Goal: Task Accomplishment & Management: Complete application form

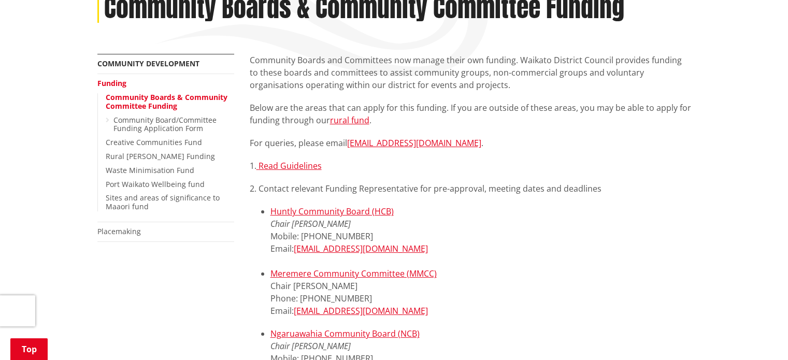
scroll to position [104, 0]
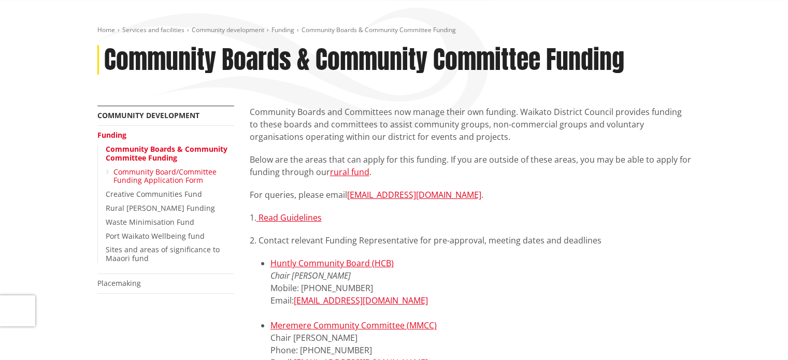
click at [170, 170] on link "Community Board/Committee Funding Application Form" at bounding box center [164, 176] width 103 height 19
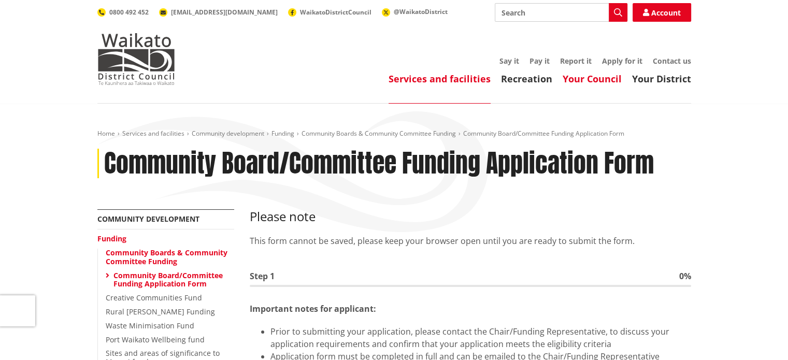
click at [605, 80] on link "Your Council" at bounding box center [592, 79] width 59 height 12
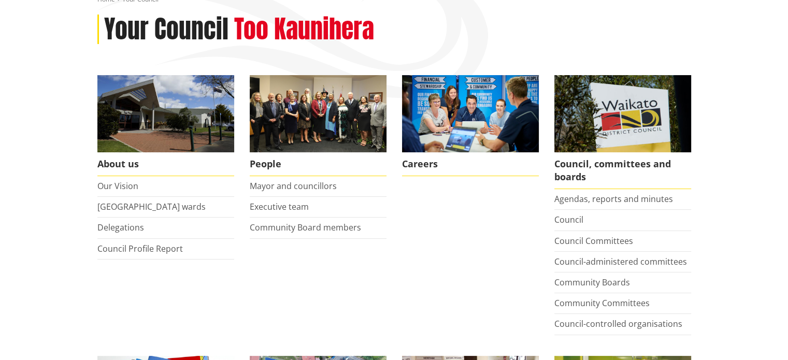
scroll to position [155, 0]
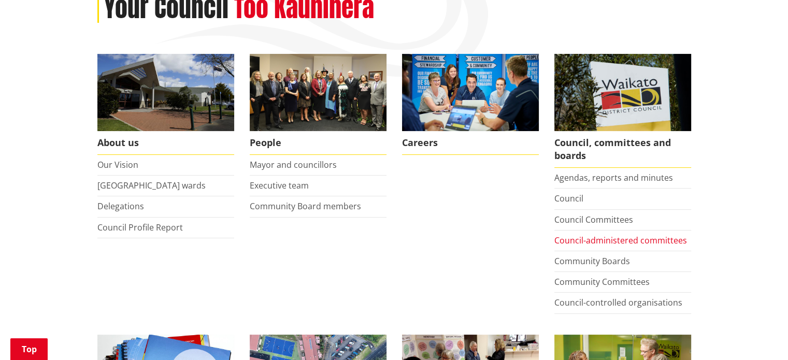
click at [573, 240] on link "Council-administered committees" at bounding box center [620, 240] width 133 height 11
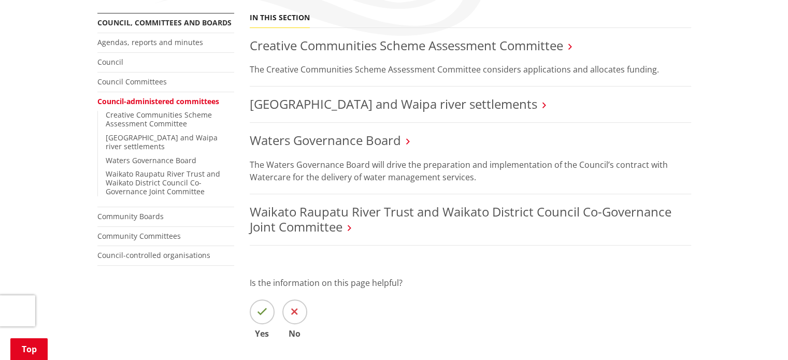
scroll to position [207, 0]
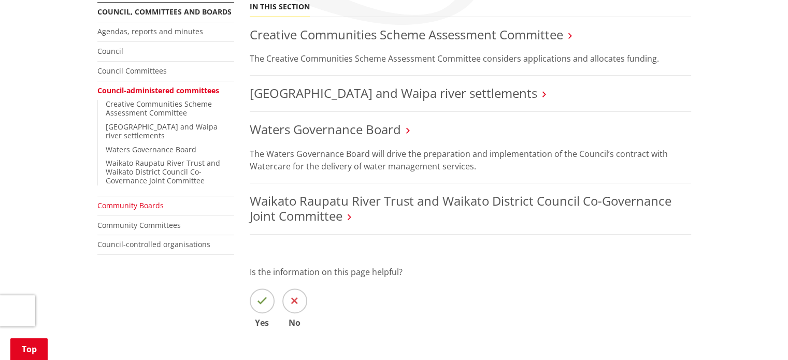
click at [147, 200] on link "Community Boards" at bounding box center [130, 205] width 66 height 10
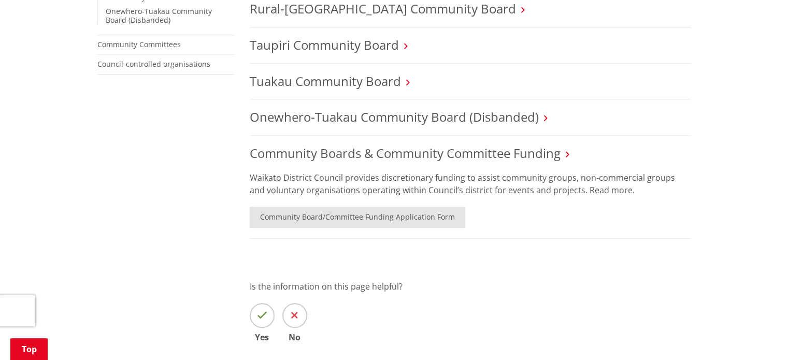
scroll to position [414, 0]
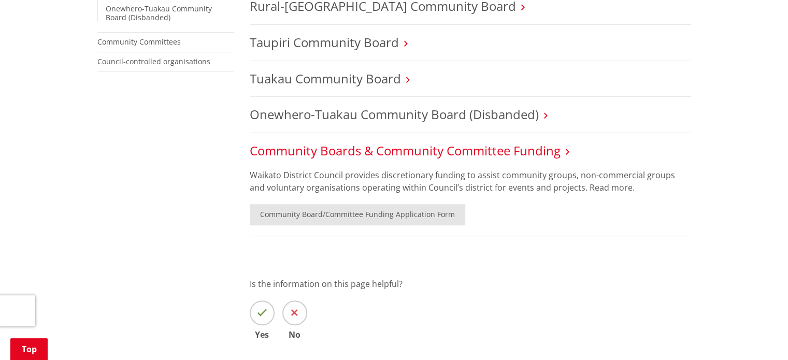
click at [401, 151] on link "Community Boards & Community Committee Funding" at bounding box center [405, 150] width 311 height 17
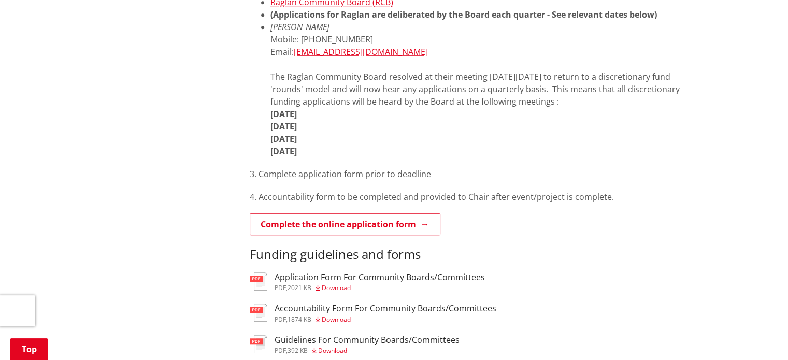
scroll to position [777, 0]
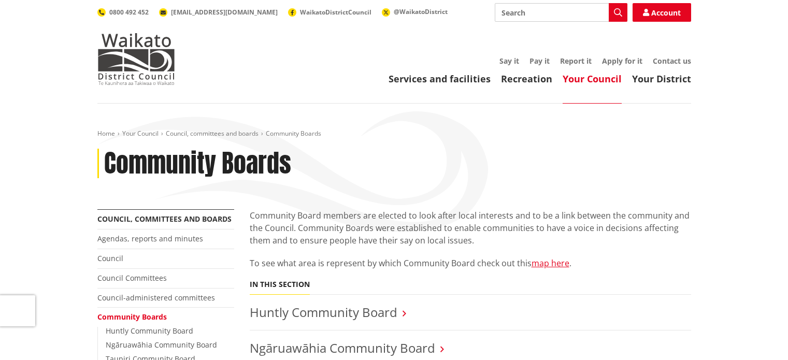
scroll to position [414, 0]
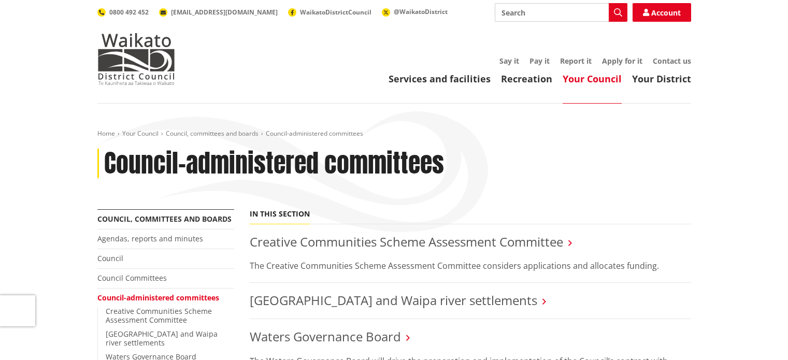
scroll to position [207, 0]
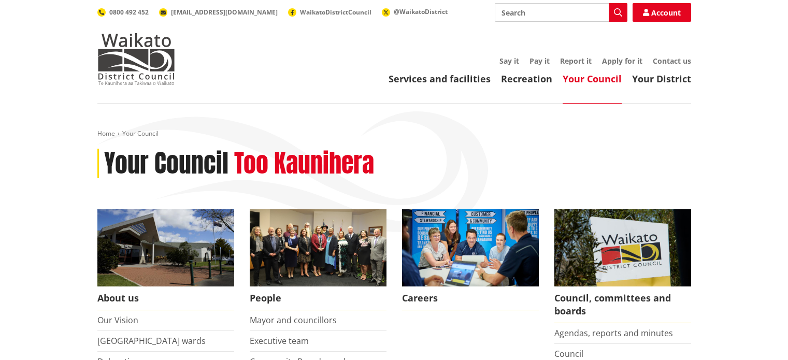
scroll to position [155, 0]
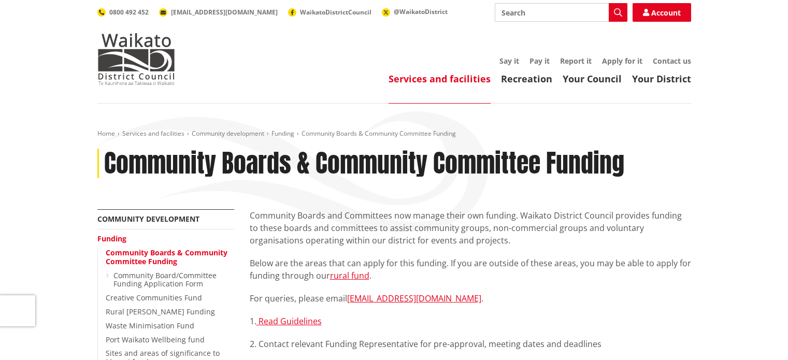
scroll to position [104, 0]
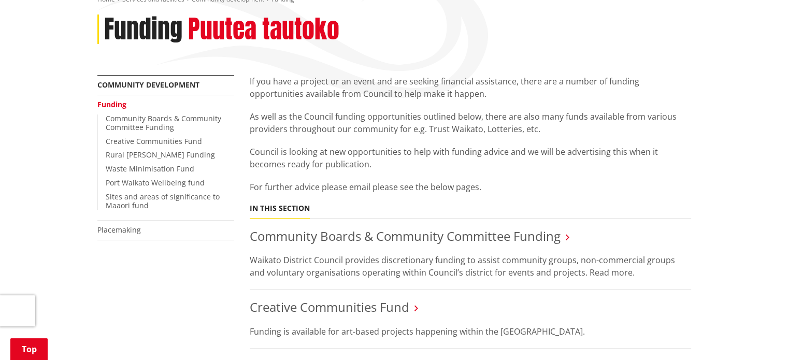
scroll to position [104, 0]
